Goal: Information Seeking & Learning: Learn about a topic

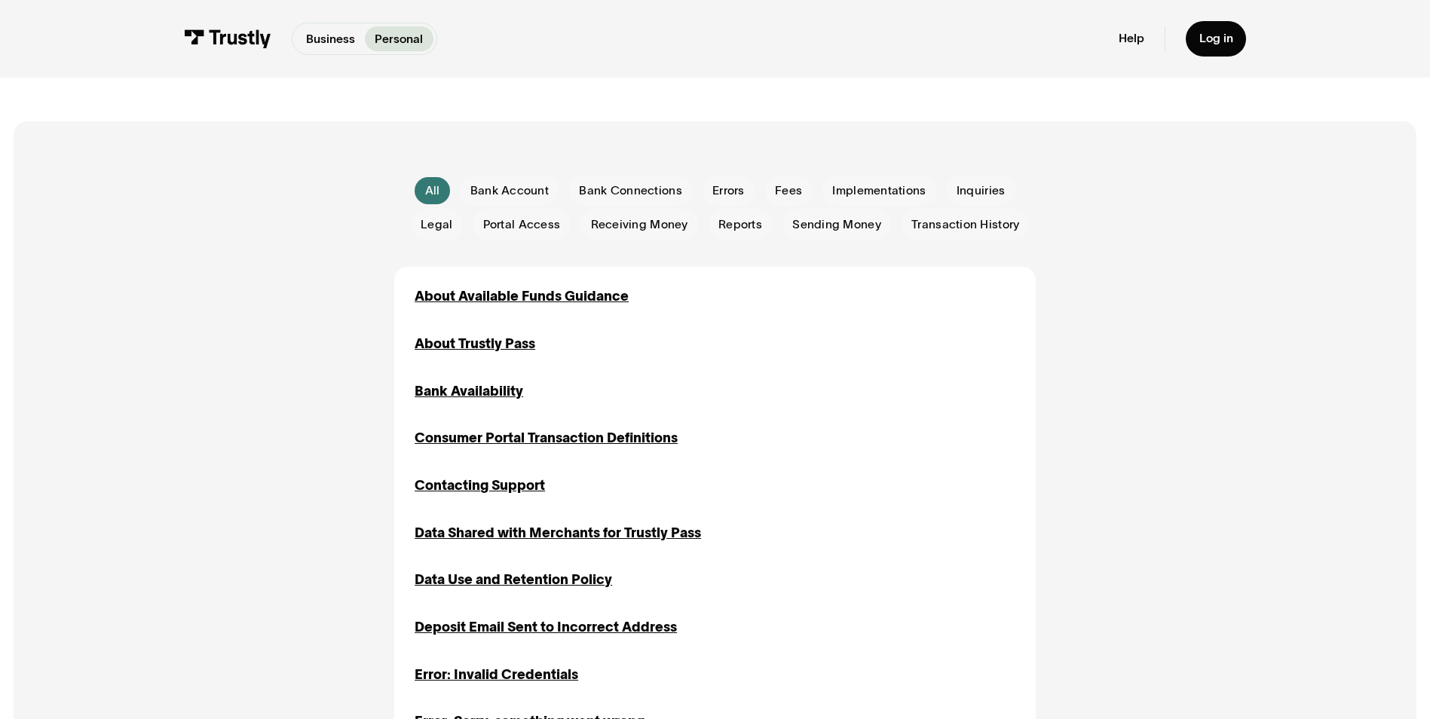
scroll to position [302, 0]
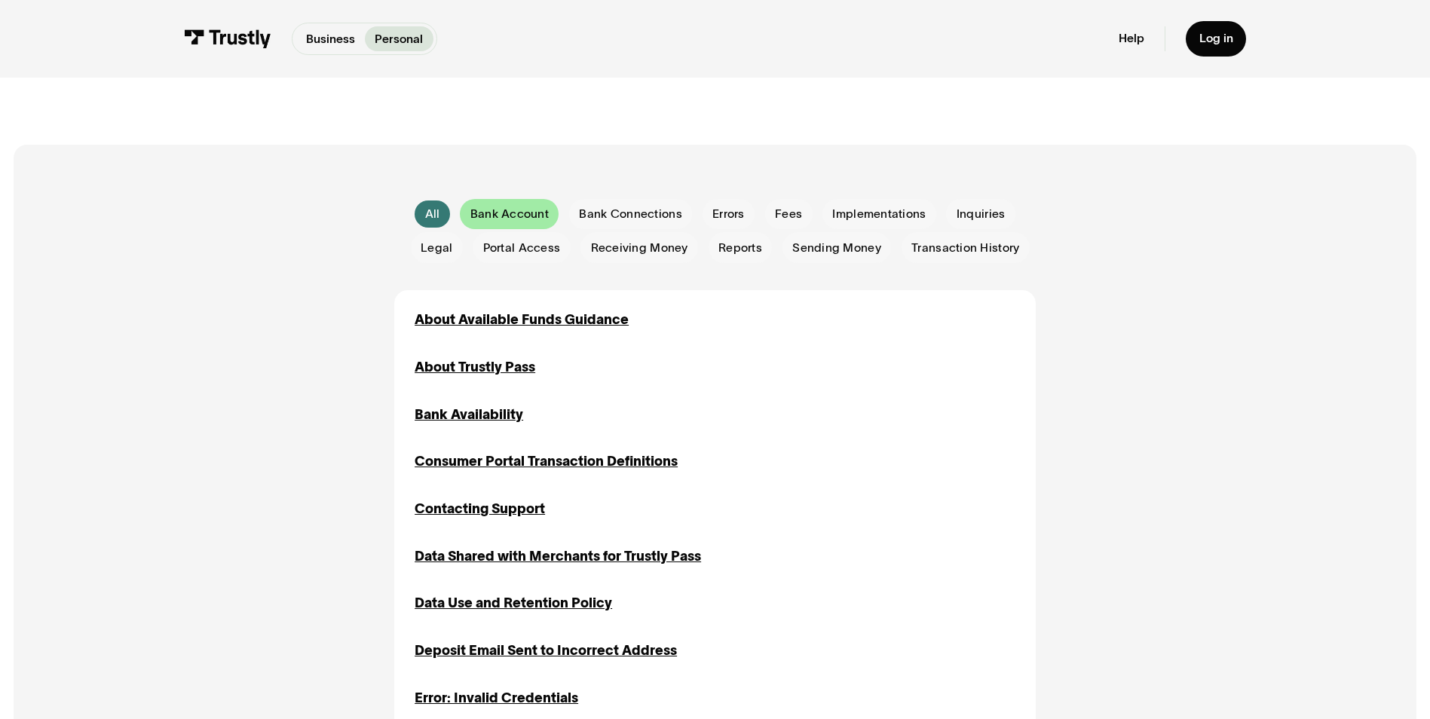
click at [517, 220] on span "Bank Account" at bounding box center [509, 214] width 78 height 17
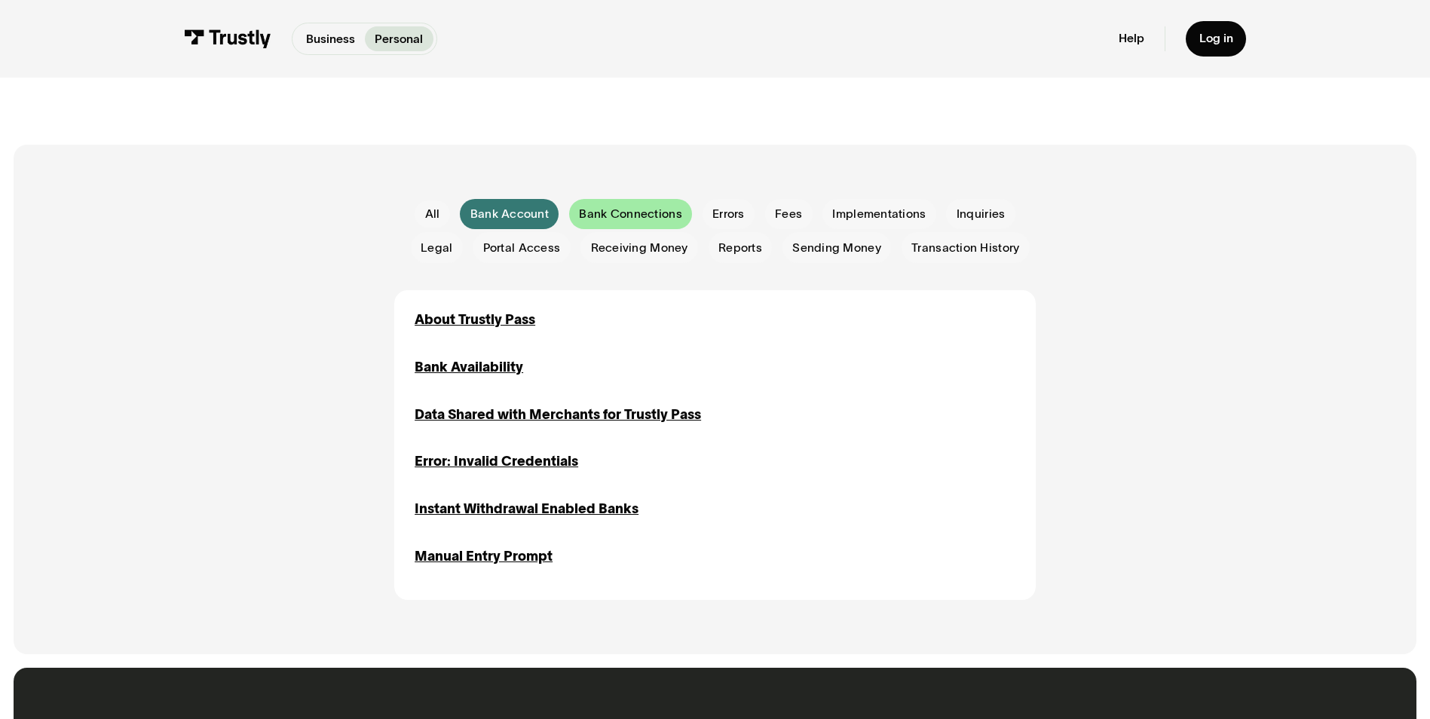
click at [631, 214] on span "Bank Connections" at bounding box center [630, 214] width 103 height 17
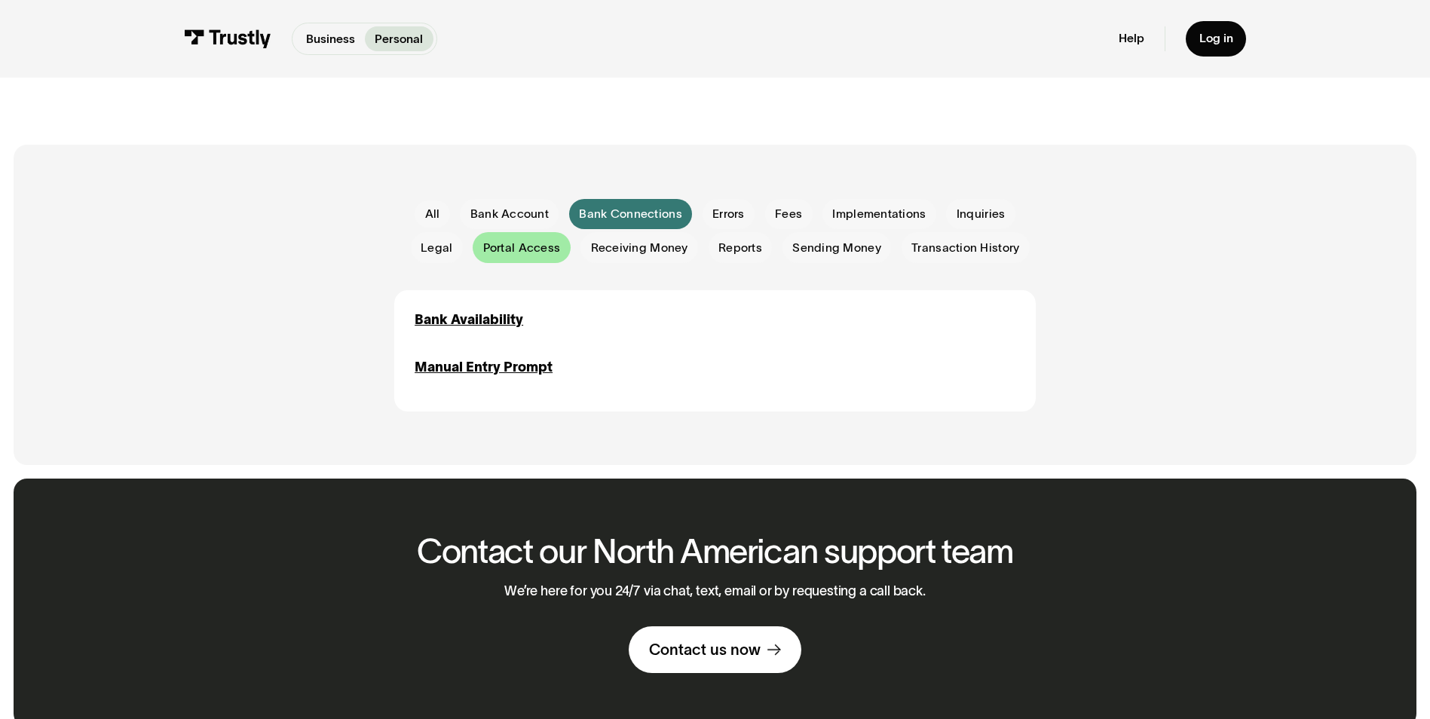
click at [531, 251] on span "Portal Access" at bounding box center [522, 248] width 78 height 17
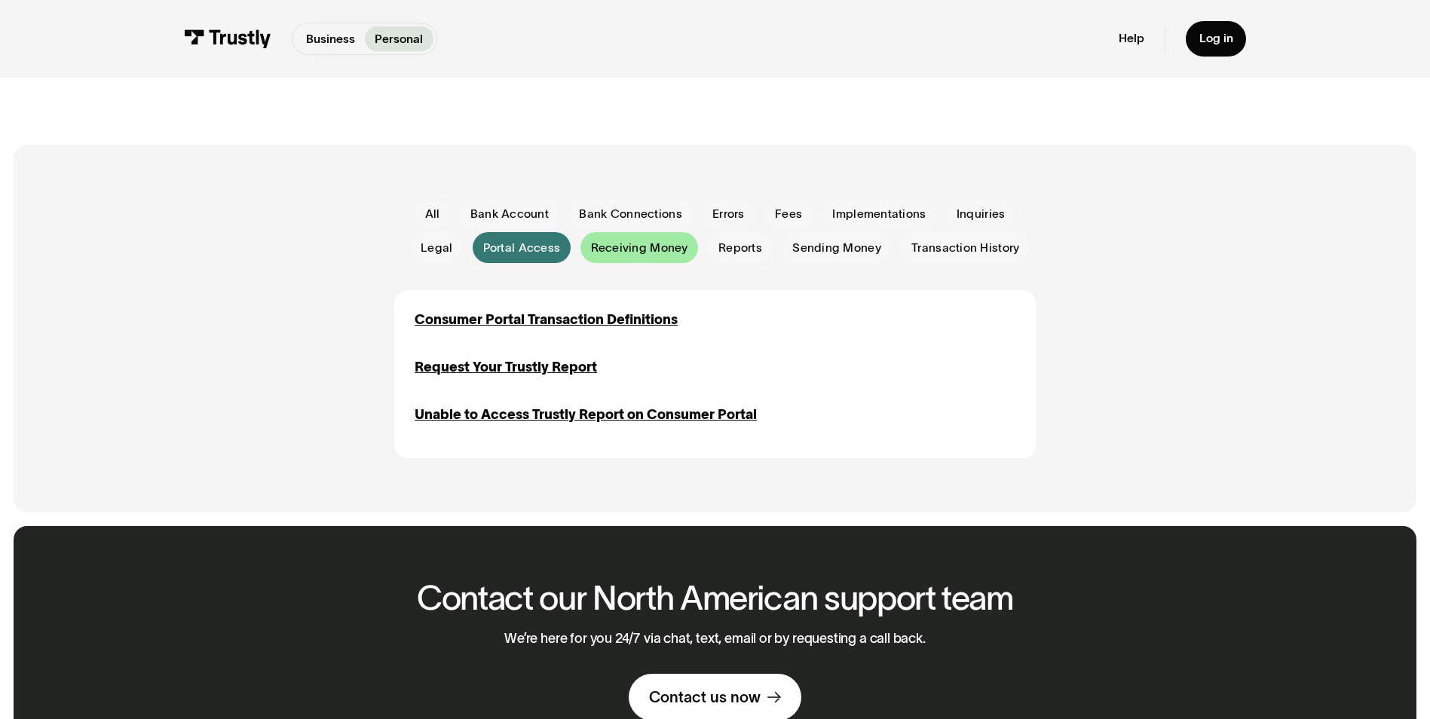
click at [637, 251] on span "Receiving Money" at bounding box center [639, 248] width 97 height 17
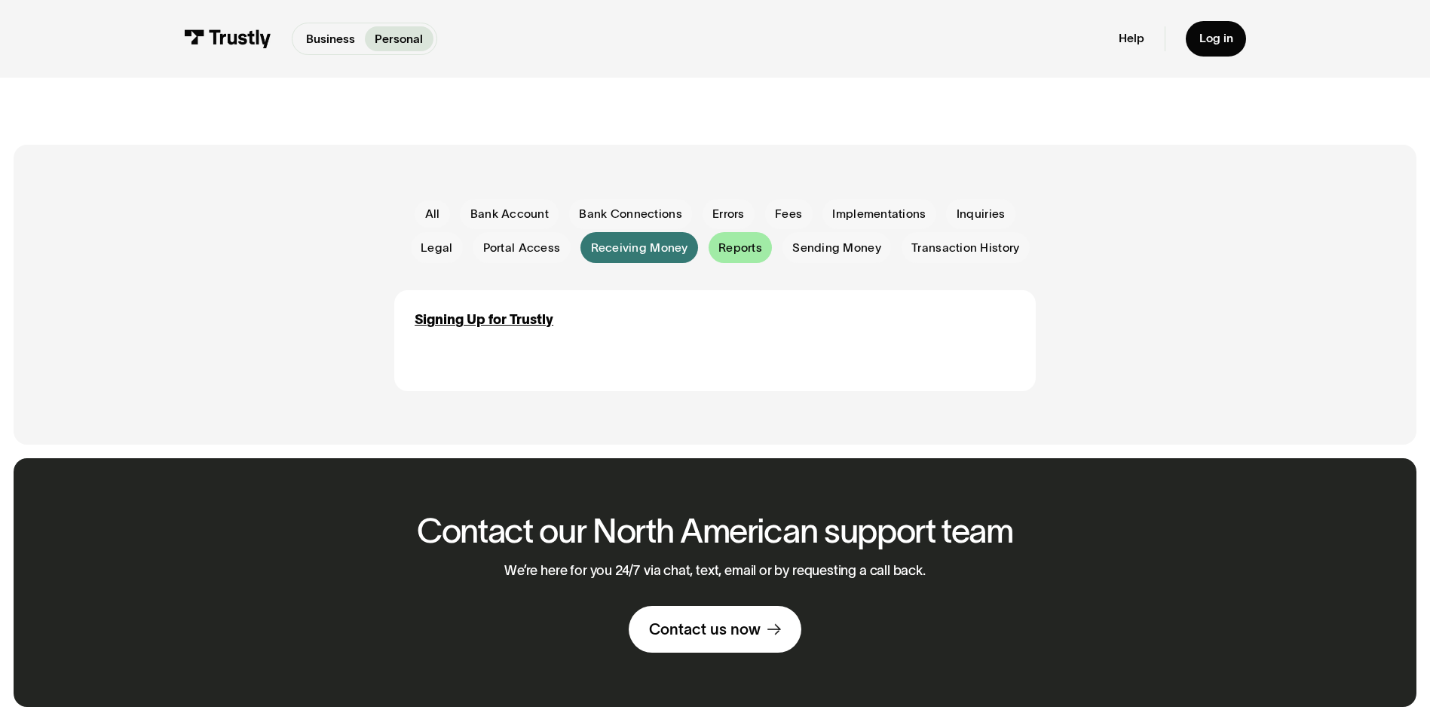
click at [755, 245] on span "Reports" at bounding box center [740, 248] width 44 height 17
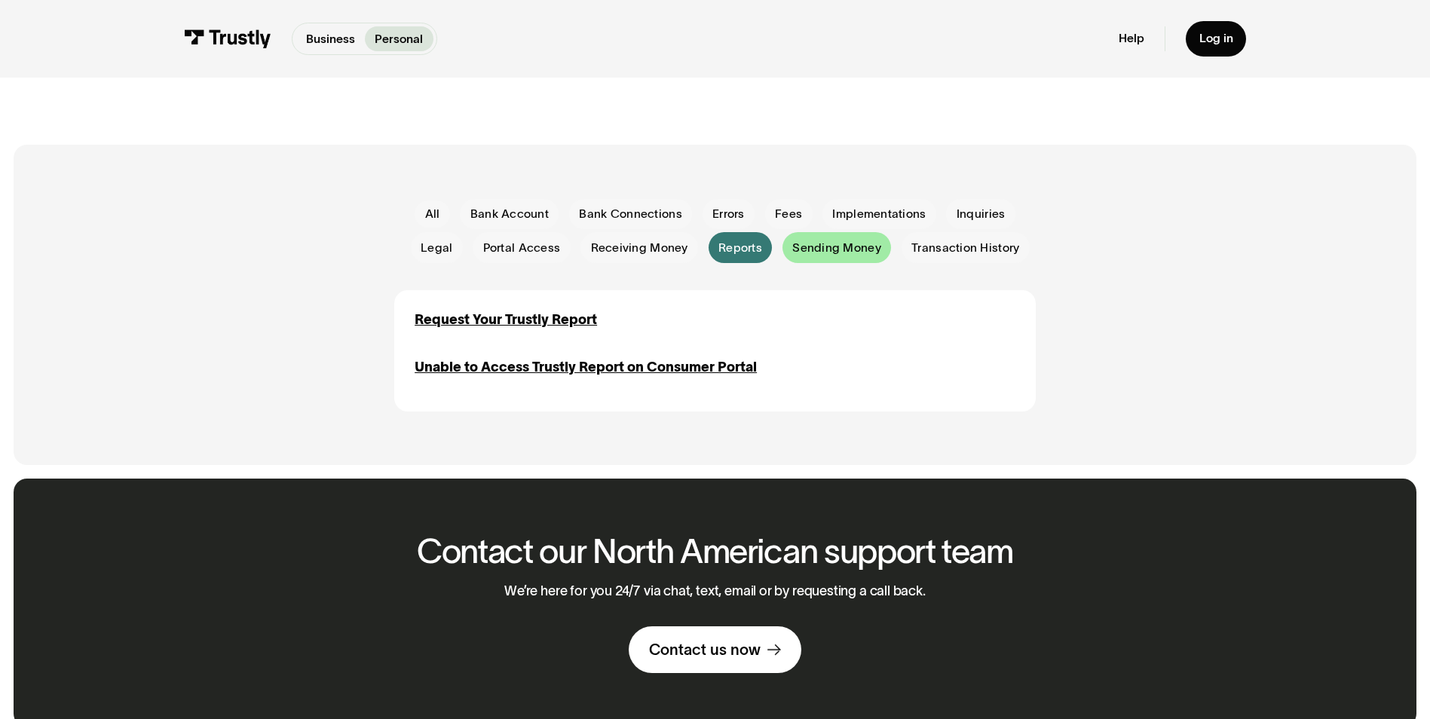
click at [837, 253] on span "Sending Money" at bounding box center [836, 248] width 89 height 17
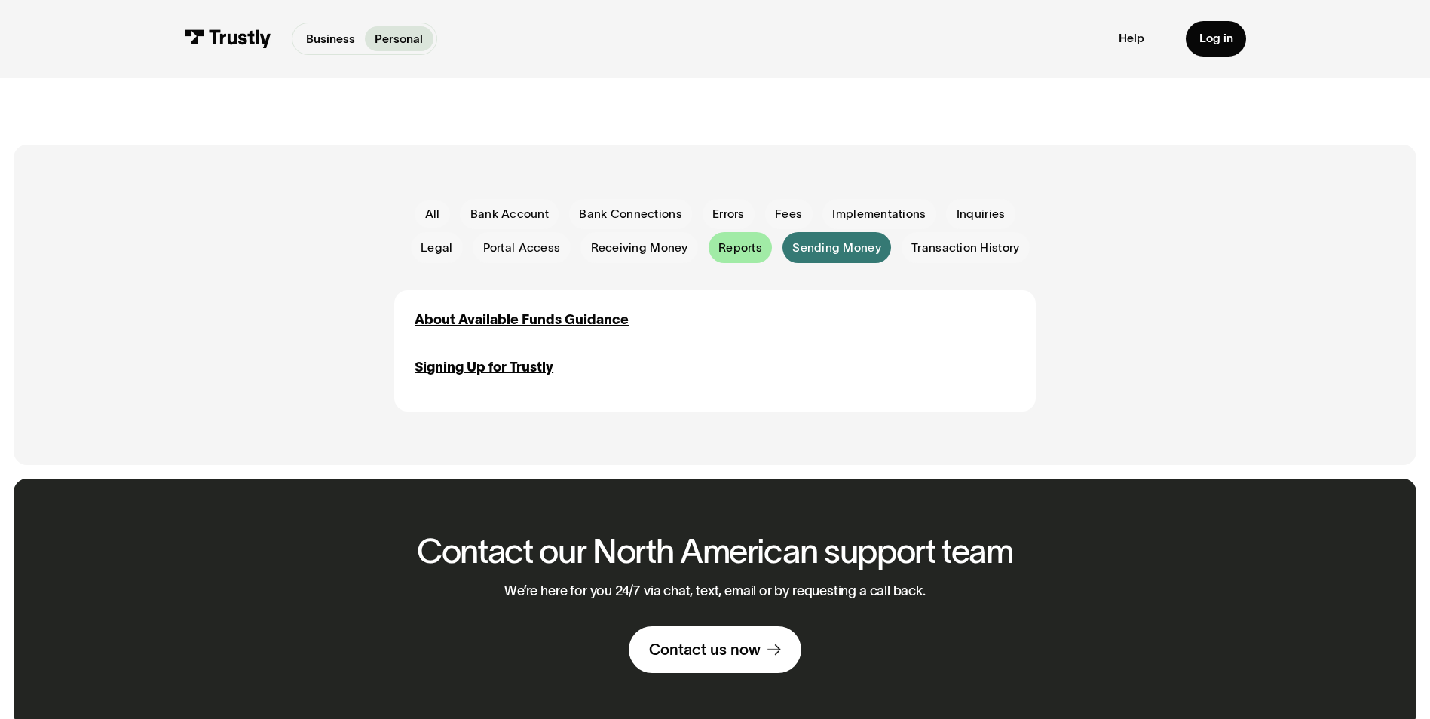
click at [749, 261] on div "Email Form" at bounding box center [741, 247] width 64 height 30
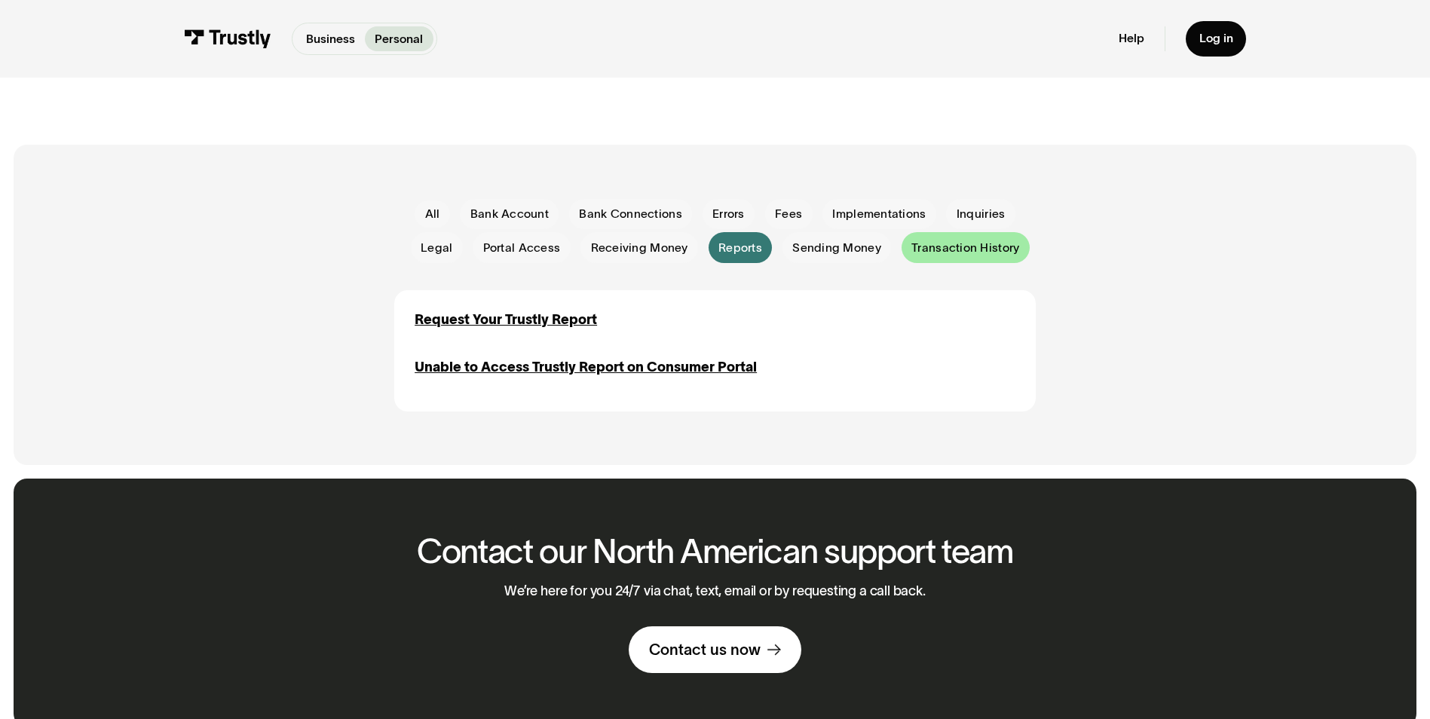
click at [973, 248] on span "Transaction History" at bounding box center [965, 248] width 108 height 17
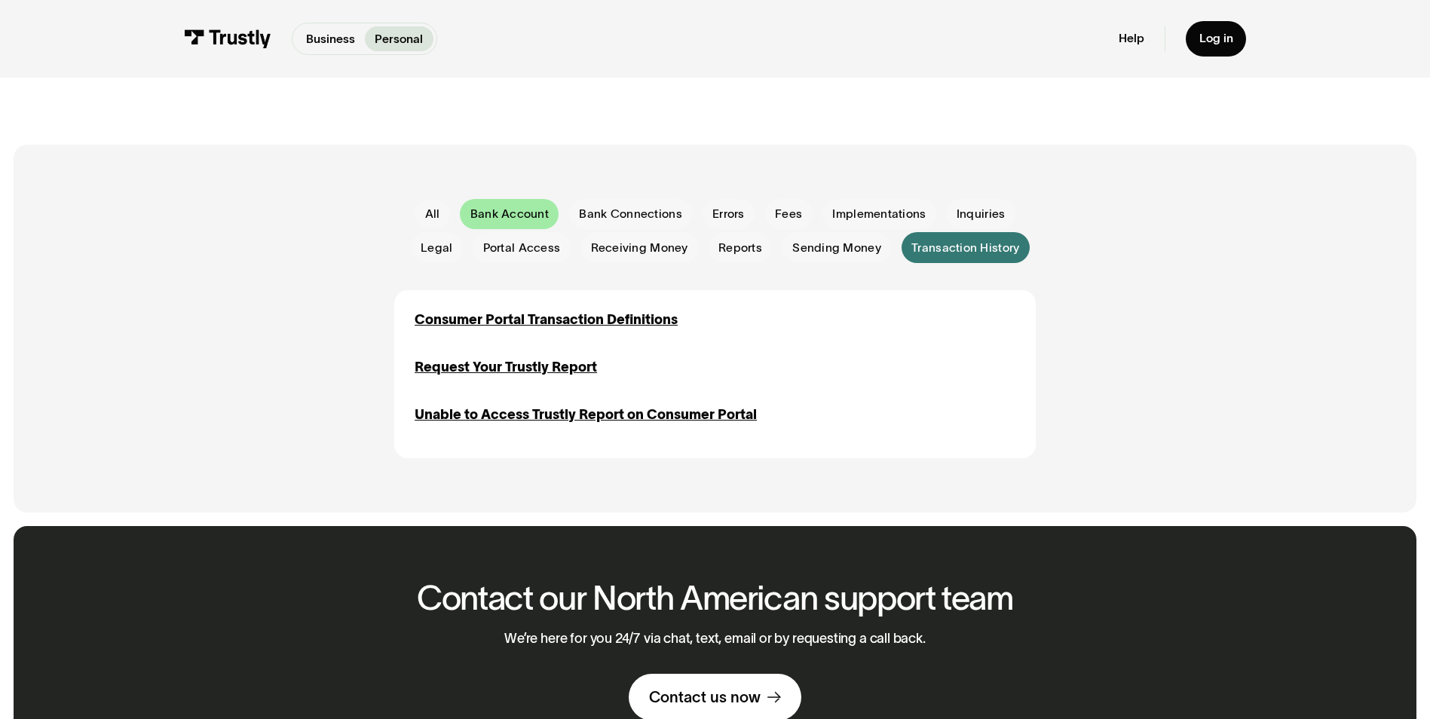
click at [528, 220] on span "Bank Account" at bounding box center [509, 214] width 78 height 17
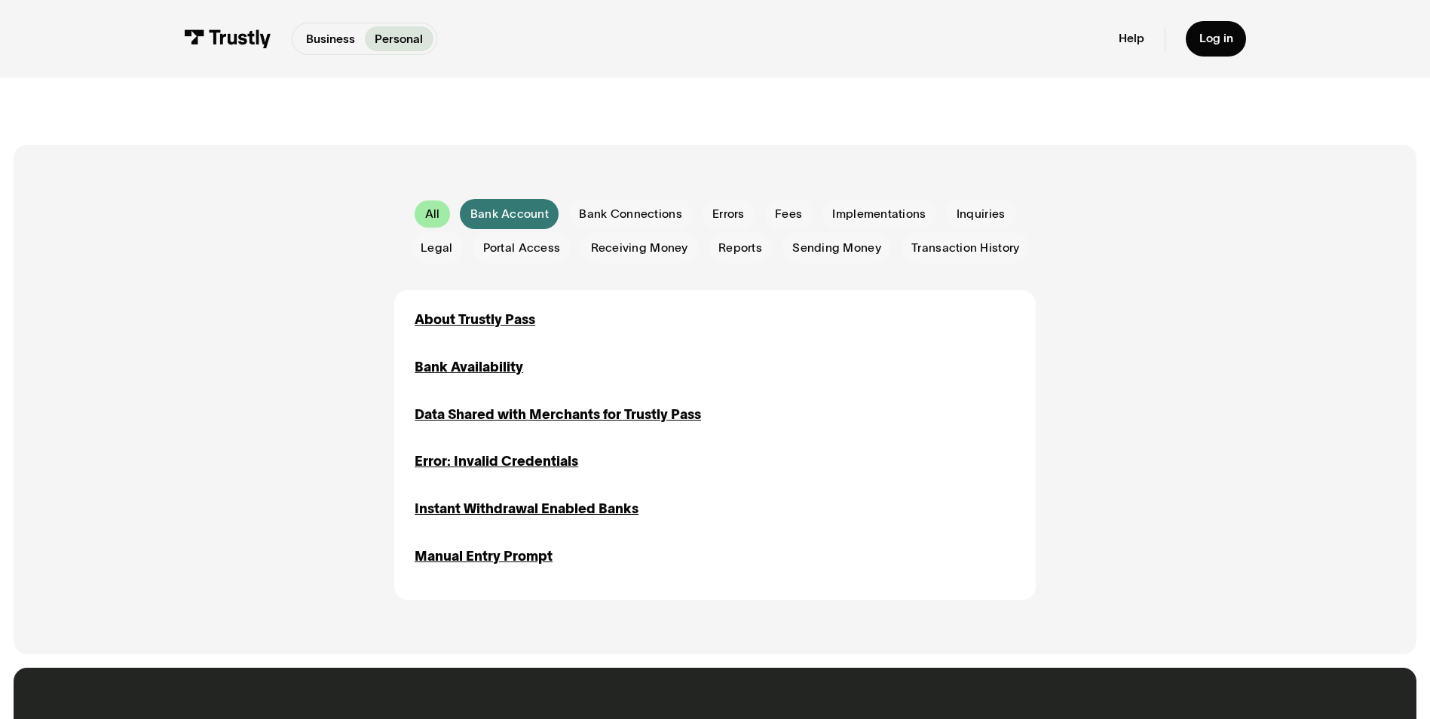
click at [437, 218] on div "All" at bounding box center [432, 214] width 15 height 17
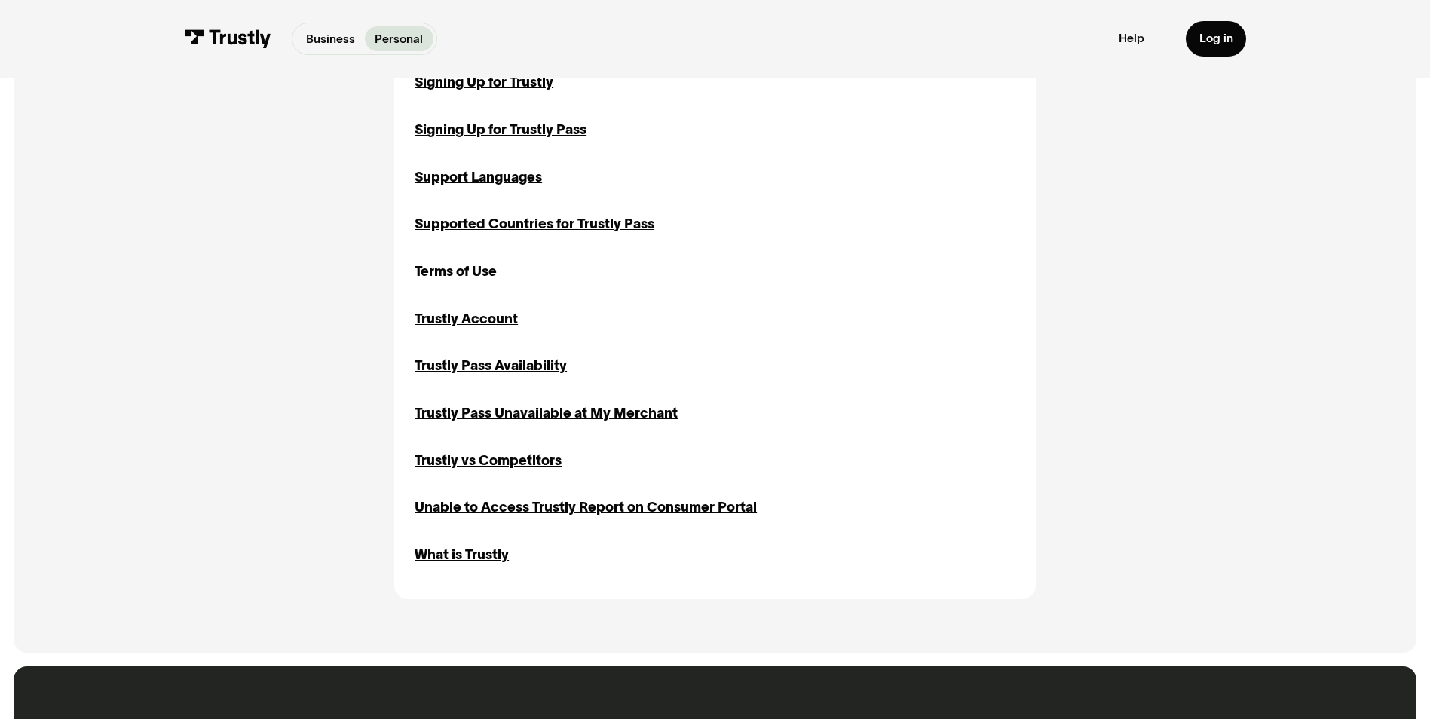
scroll to position [1658, 0]
